Goal: Check status: Check status

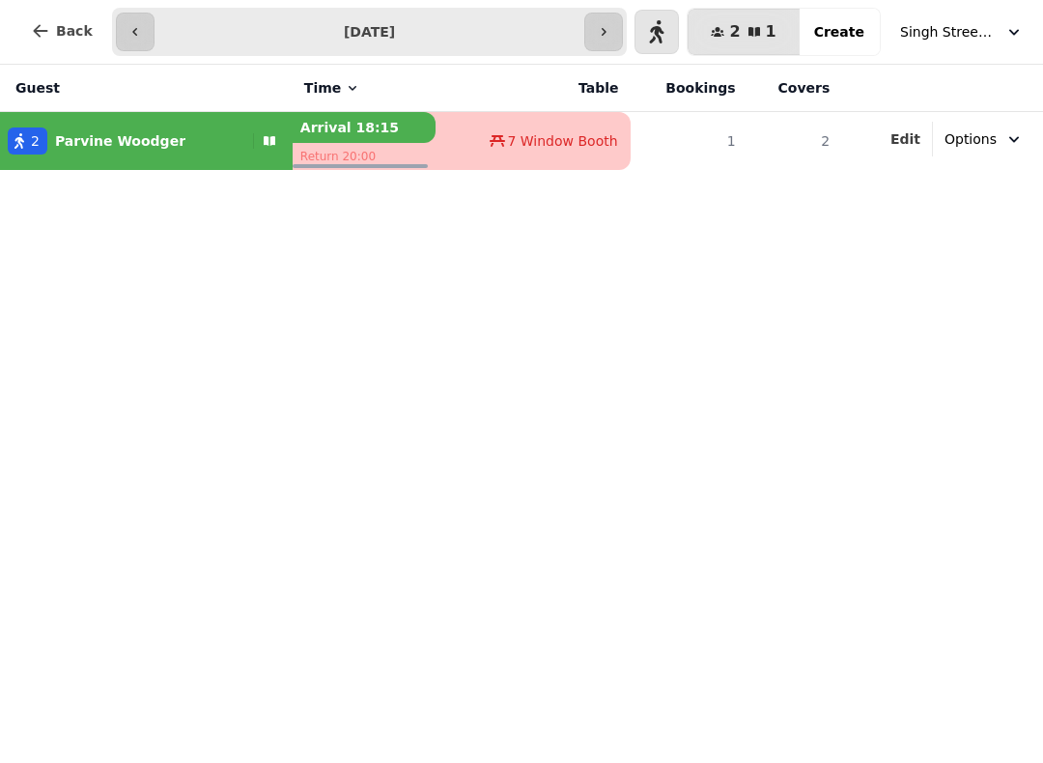
click at [138, 39] on icon "button" at bounding box center [134, 31] width 15 height 15
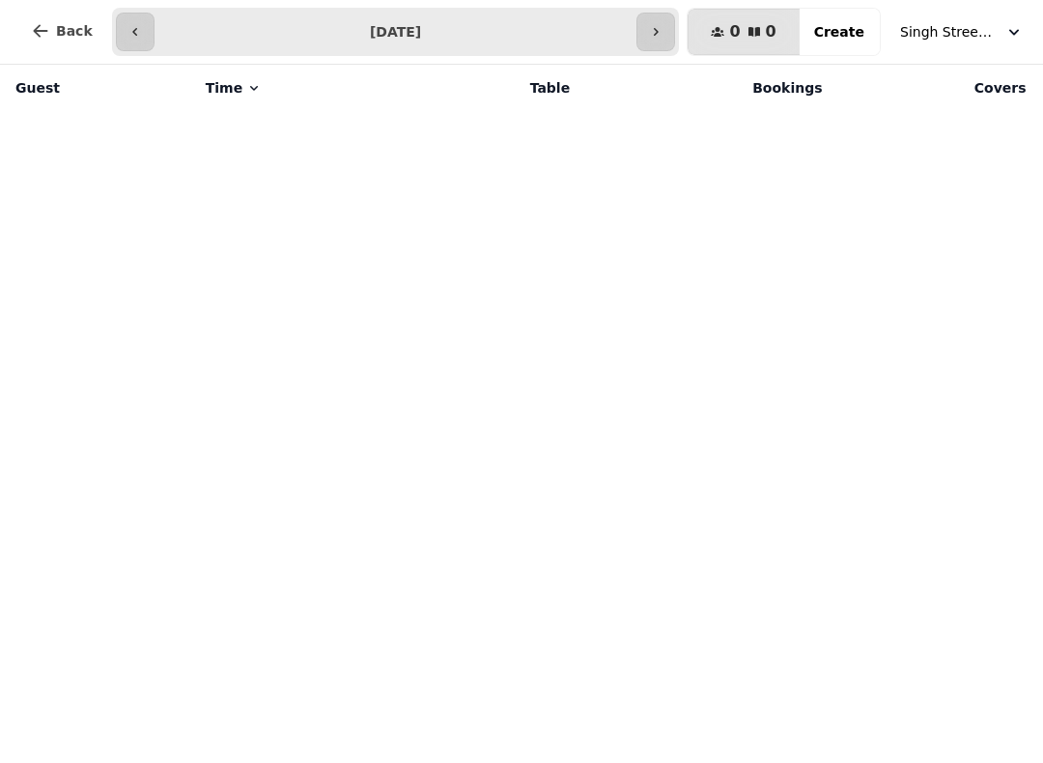
click at [218, 108] on th "Time" at bounding box center [302, 88] width 216 height 46
click at [212, 82] on span "Time" at bounding box center [224, 87] width 37 height 19
click at [657, 20] on button "button" at bounding box center [655, 32] width 39 height 39
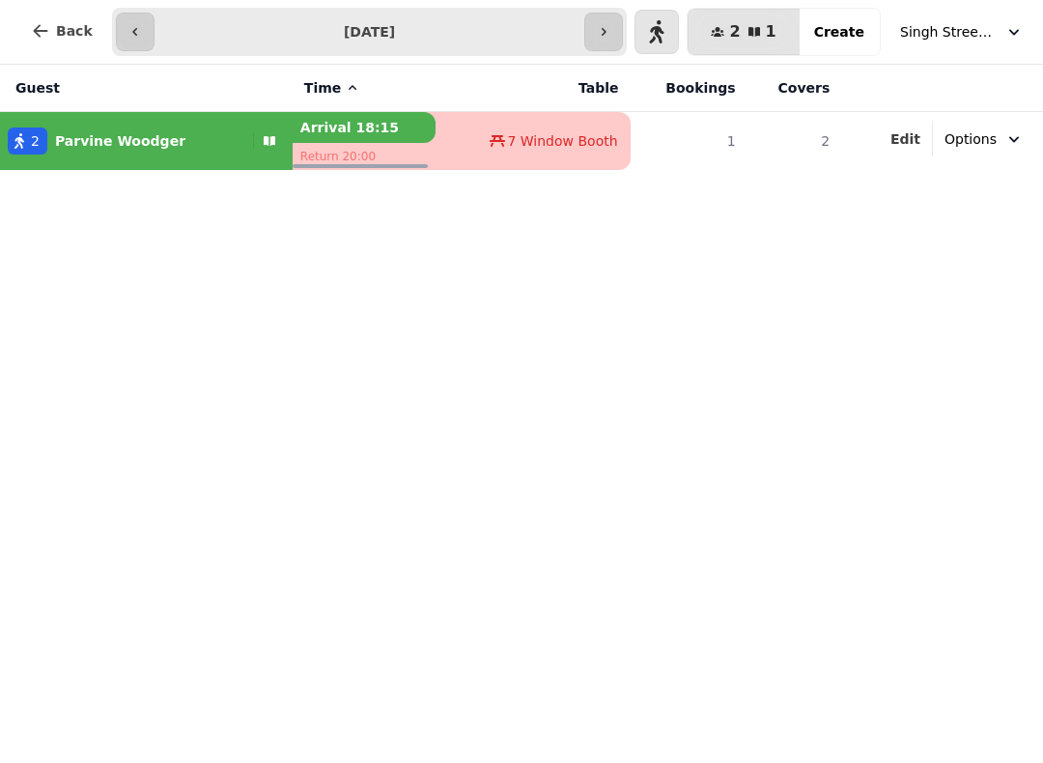
click at [105, 10] on div "**********" at bounding box center [320, 32] width 611 height 48
click at [127, 25] on icon "button" at bounding box center [134, 31] width 15 height 15
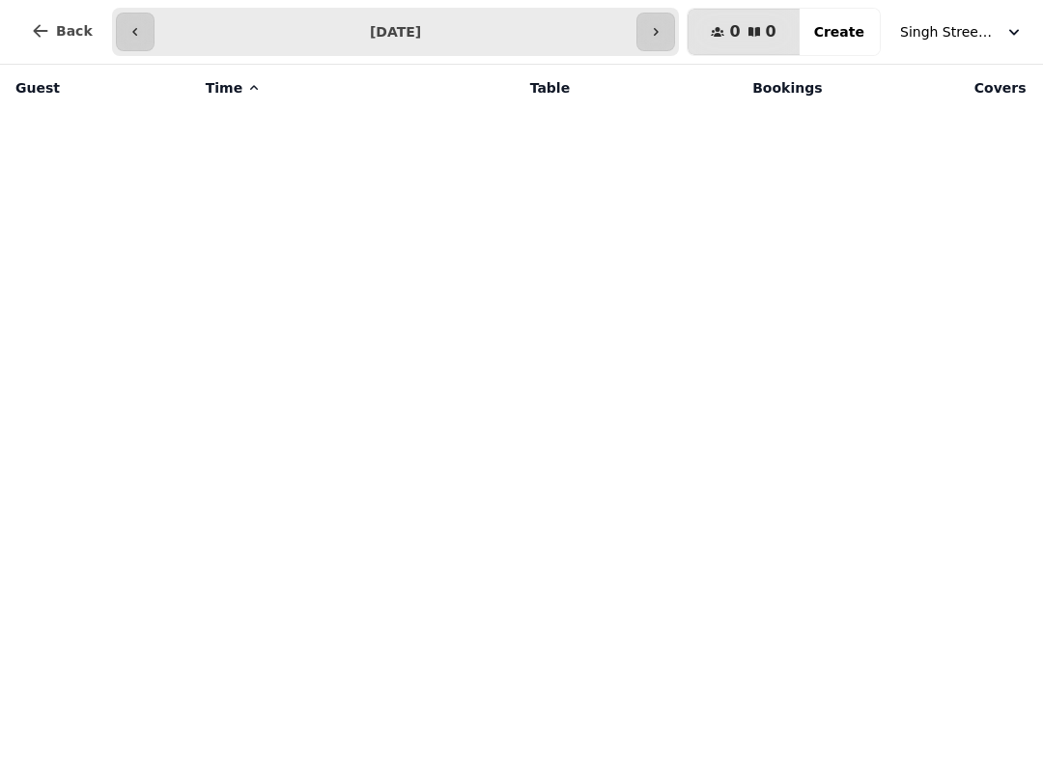
click at [947, 15] on button "Singh Street Bruntsfield" at bounding box center [961, 31] width 147 height 35
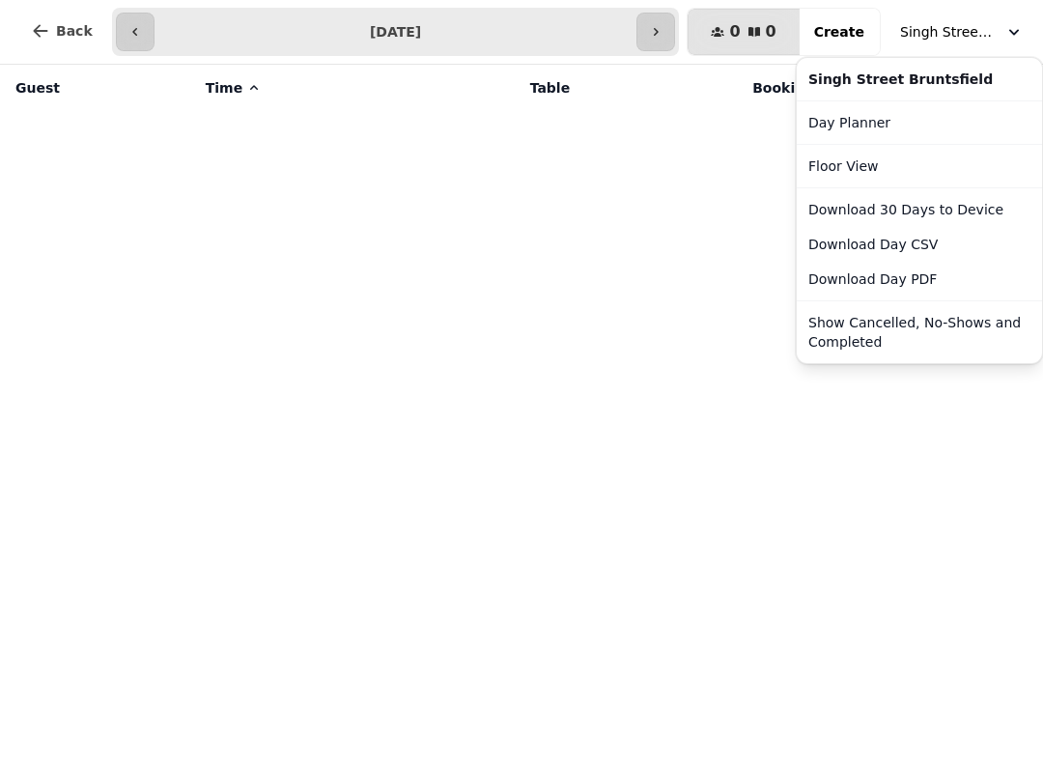
click at [860, 332] on button "Show Cancelled, No-Shows and Completed" at bounding box center [918, 332] width 237 height 54
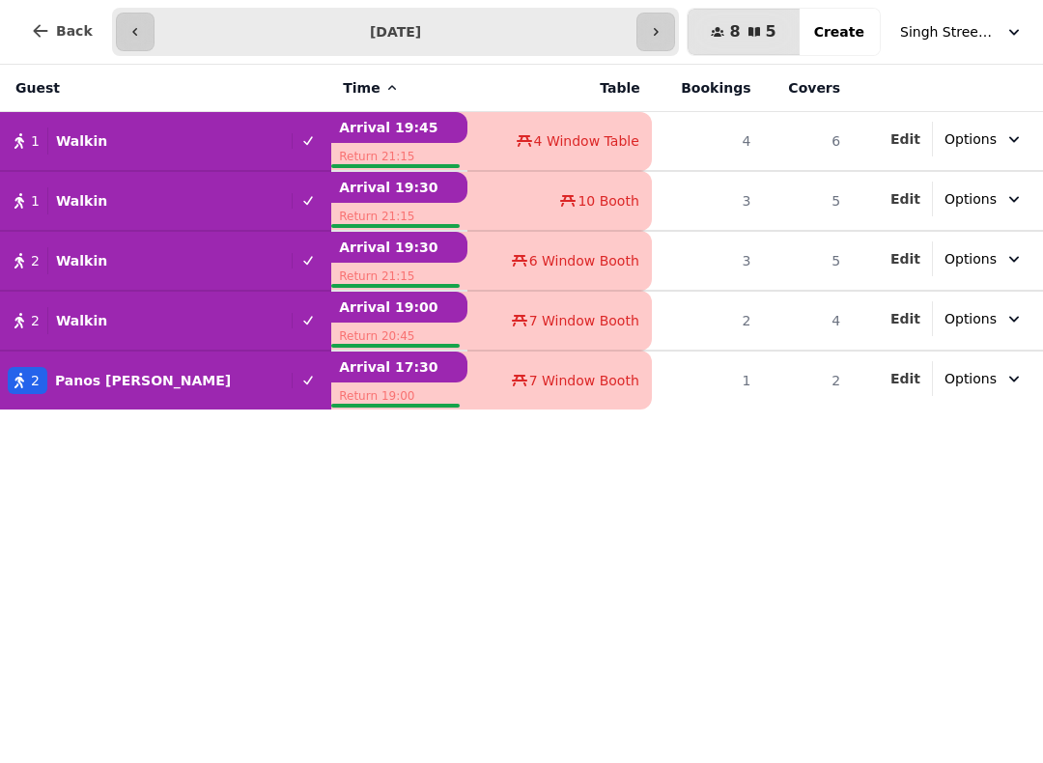
click at [929, 14] on button "Singh Street Bruntsfield" at bounding box center [961, 31] width 147 height 35
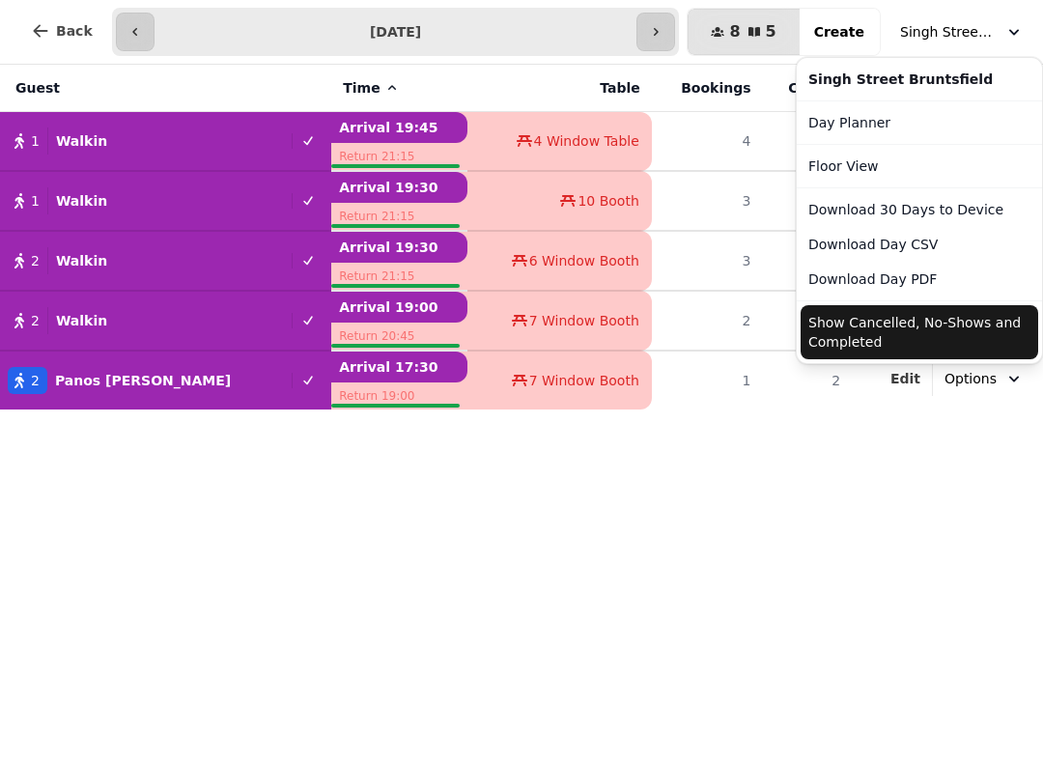
click at [863, 322] on button "Show Cancelled, No-Shows and Completed" at bounding box center [918, 332] width 237 height 54
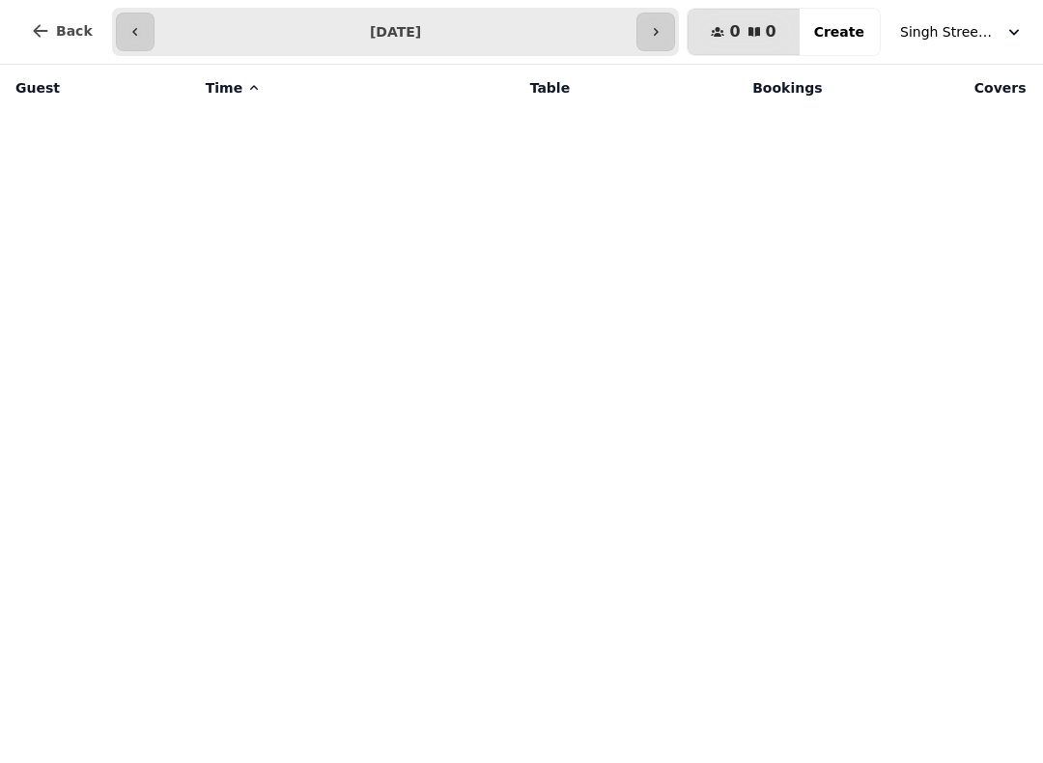
click at [652, 29] on button "button" at bounding box center [655, 32] width 39 height 39
type input "**********"
